Goal: Information Seeking & Learning: Understand process/instructions

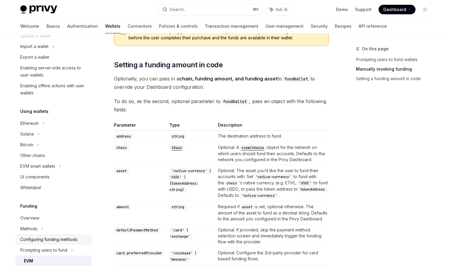
scroll to position [63, 0]
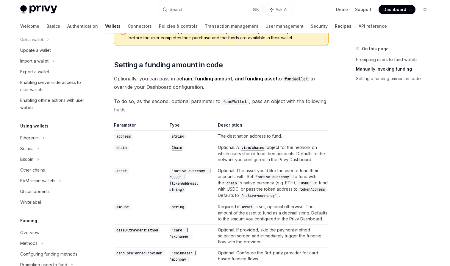
click at [335, 24] on link "Recipes" at bounding box center [343, 26] width 17 height 14
type textarea "*"
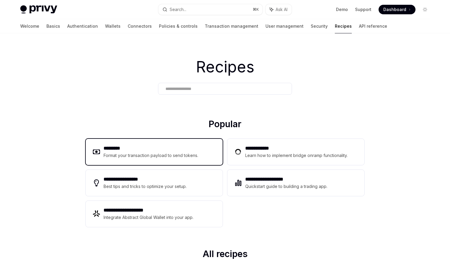
click at [137, 159] on div "********* Format your transaction payload to send tokens." at bounding box center [154, 152] width 137 height 26
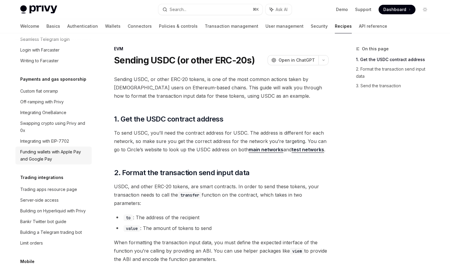
scroll to position [491, 0]
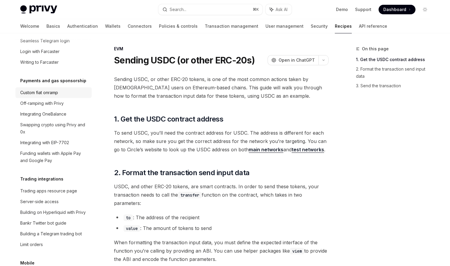
click at [49, 89] on div "Custom fiat onramp" at bounding box center [39, 92] width 38 height 7
type textarea "*"
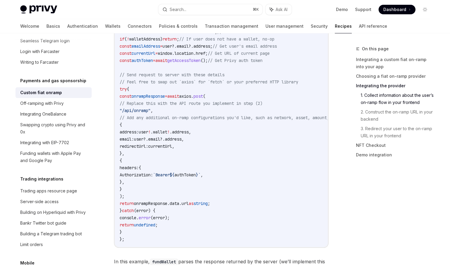
scroll to position [942, 0]
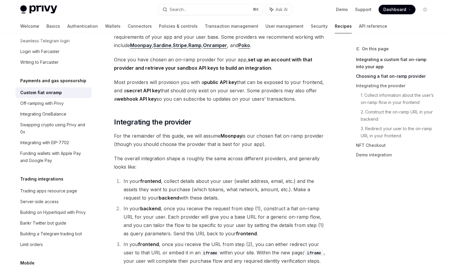
click at [381, 61] on link "Integrating a custom fiat on-ramp into your app" at bounding box center [395, 63] width 79 height 17
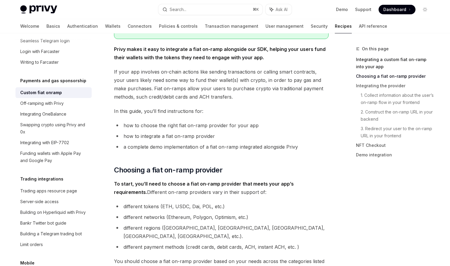
scroll to position [30, 0]
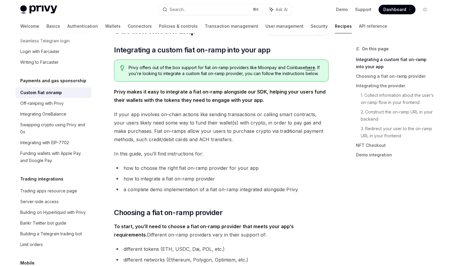
click at [279, 129] on span "If your app involves on-chain actions like sending transactions or calling smar…" at bounding box center [221, 126] width 215 height 33
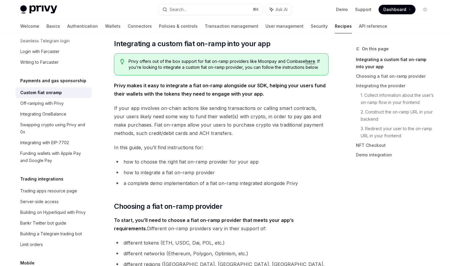
scroll to position [29, 0]
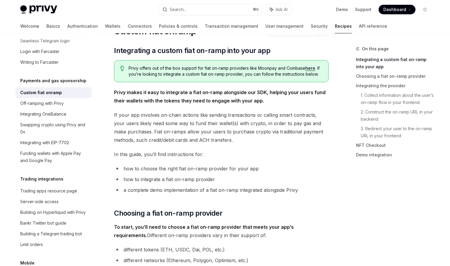
click at [290, 113] on span "If your app involves on-chain actions like sending transactions or calling smar…" at bounding box center [221, 127] width 215 height 33
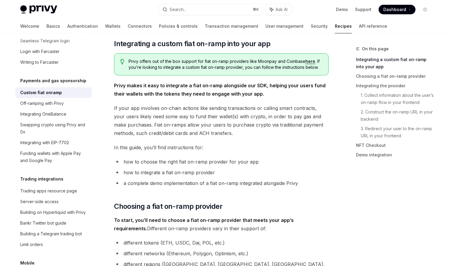
scroll to position [37, 0]
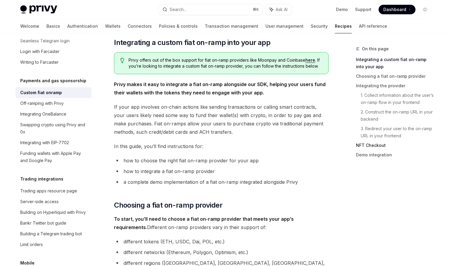
click at [373, 148] on link "NFT Checkout" at bounding box center [395, 145] width 79 height 10
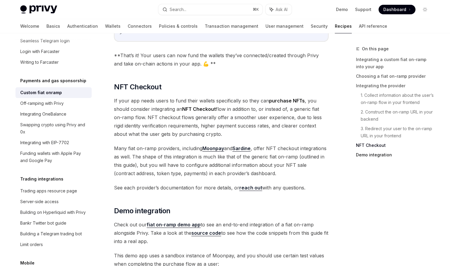
click at [372, 153] on link "Demo integration" at bounding box center [395, 155] width 79 height 10
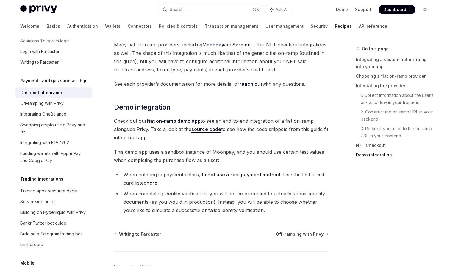
click at [168, 118] on link "fiat on-ramp demo app" at bounding box center [174, 121] width 54 height 6
